Goal: Check status: Check status

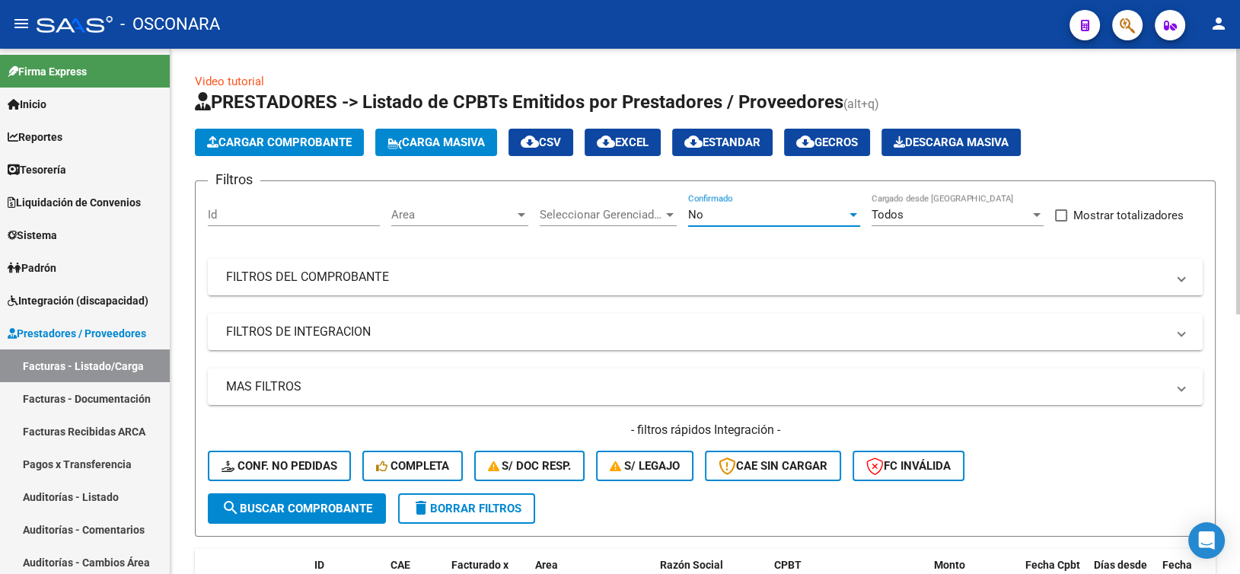
click at [739, 208] on div "No" at bounding box center [767, 215] width 158 height 14
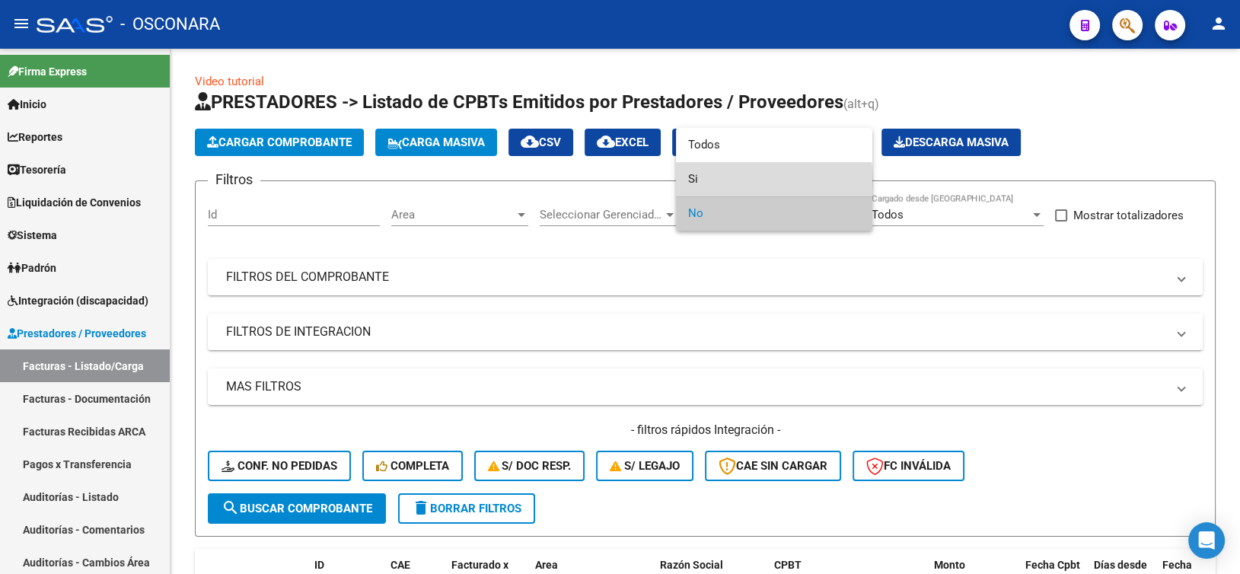
click at [732, 181] on span "Si" at bounding box center [774, 179] width 172 height 34
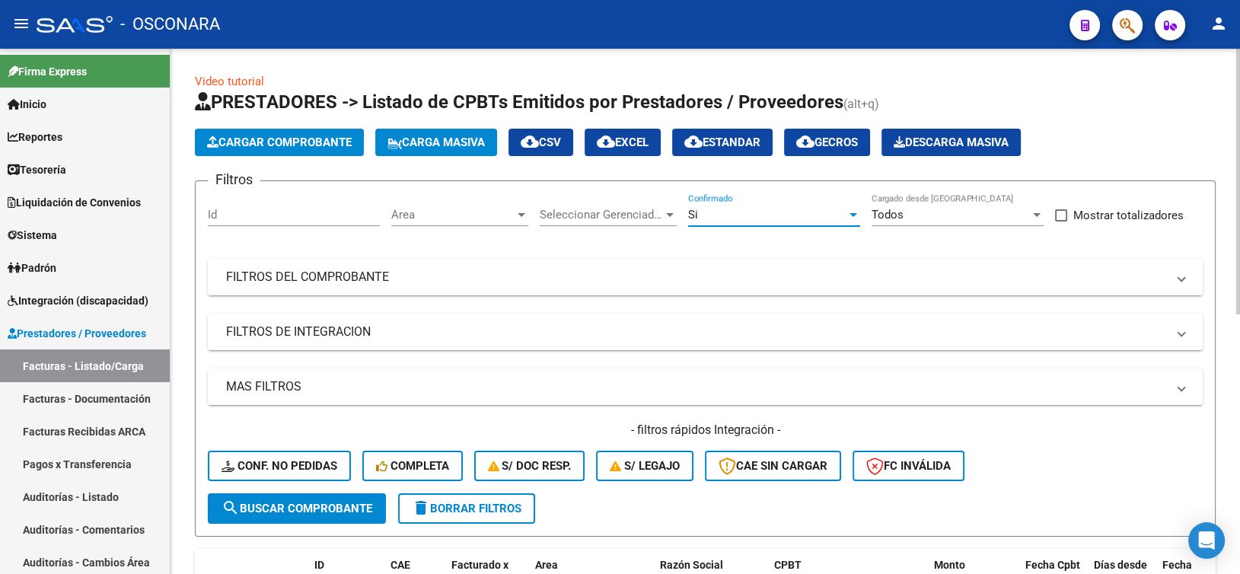
click at [417, 292] on mat-expansion-panel-header "FILTROS DEL COMPROBANTE" at bounding box center [705, 277] width 995 height 37
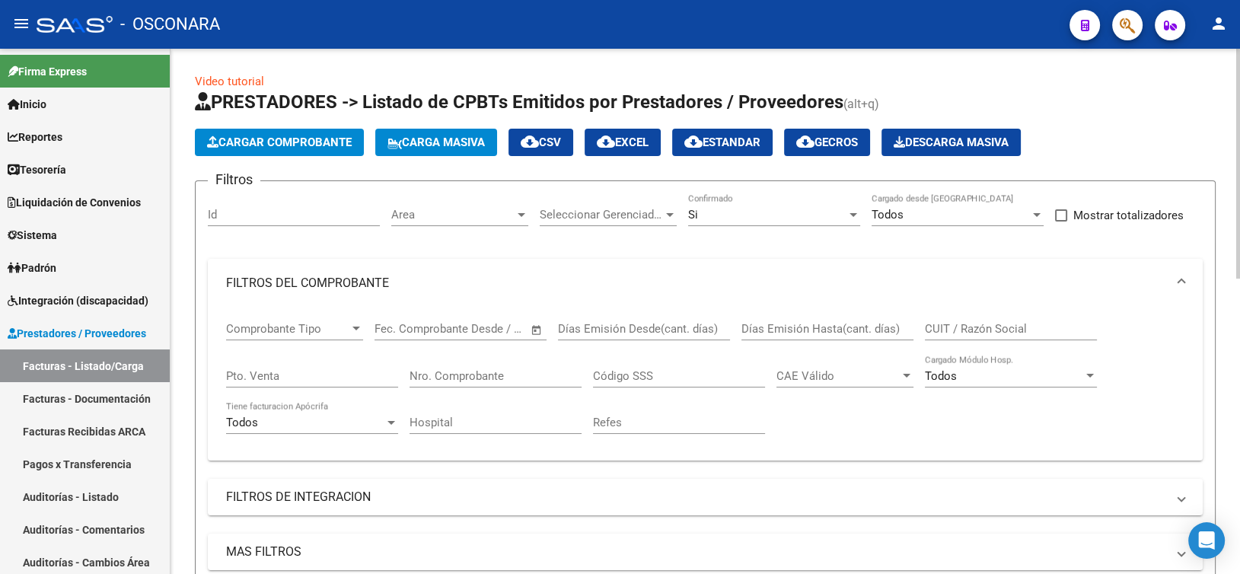
click at [333, 370] on input "Pto. Venta" at bounding box center [312, 376] width 172 height 14
type input "5"
click at [415, 371] on input "Nro. Comprobante" at bounding box center [496, 376] width 172 height 14
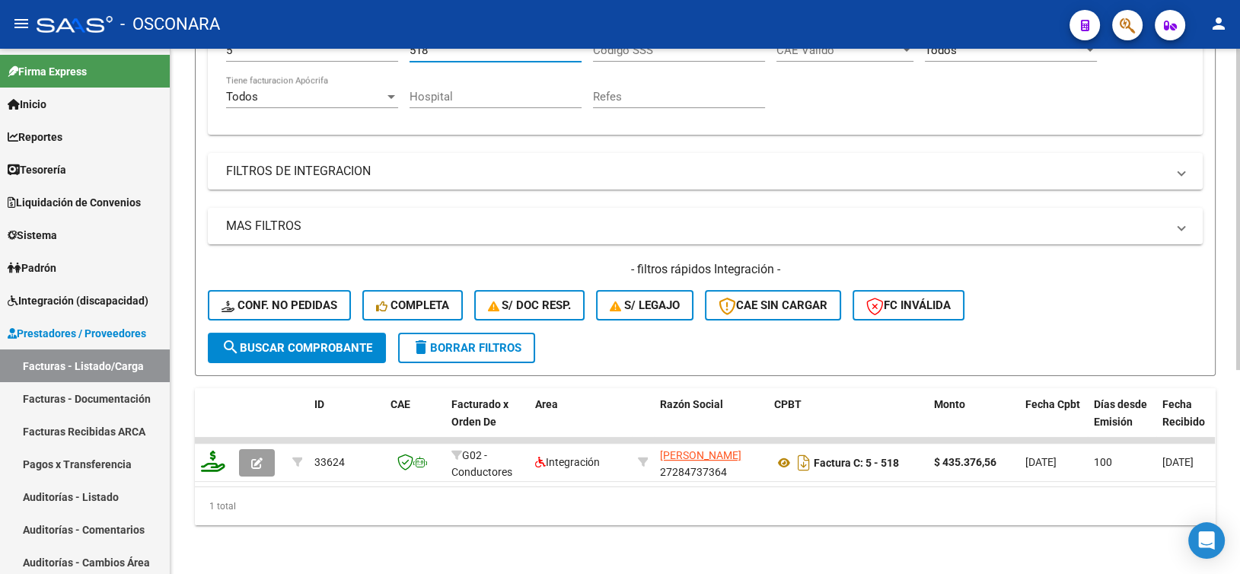
scroll to position [334, 0]
type input "518"
